Goal: Transaction & Acquisition: Purchase product/service

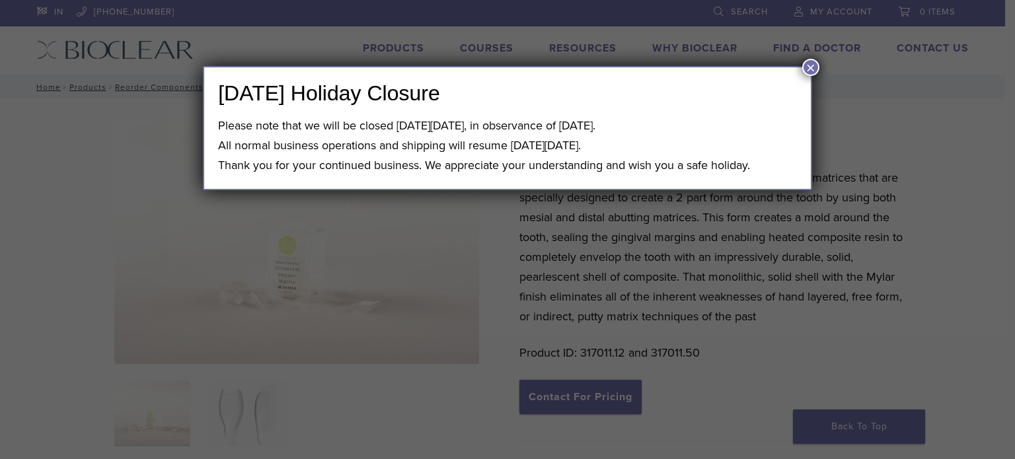
click at [809, 68] on button "×" at bounding box center [810, 67] width 17 height 17
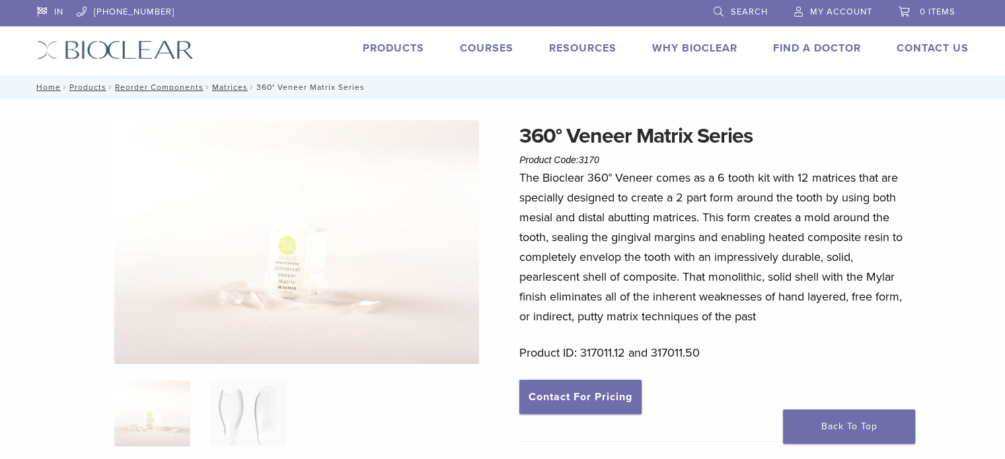
click at [312, 281] on img at bounding box center [296, 242] width 365 height 244
